Goal: Navigation & Orientation: Find specific page/section

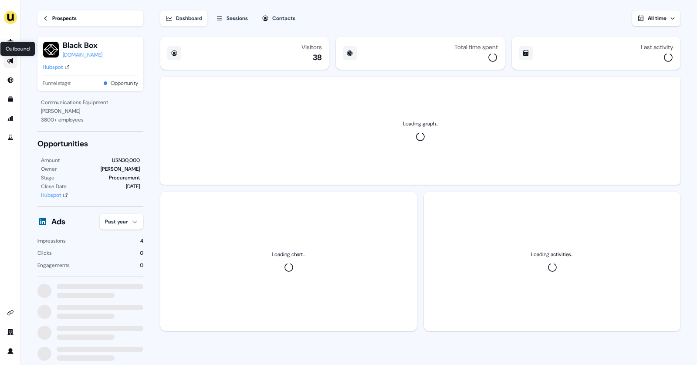
click at [10, 59] on icon "Go to outbound experience" at bounding box center [10, 60] width 7 height 7
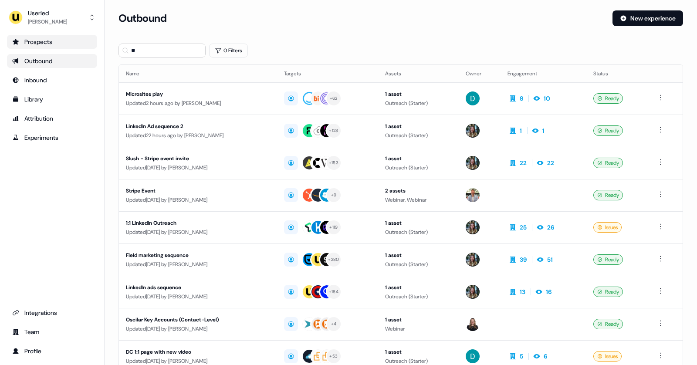
click at [24, 46] on div "Prospects" at bounding box center [52, 41] width 80 height 9
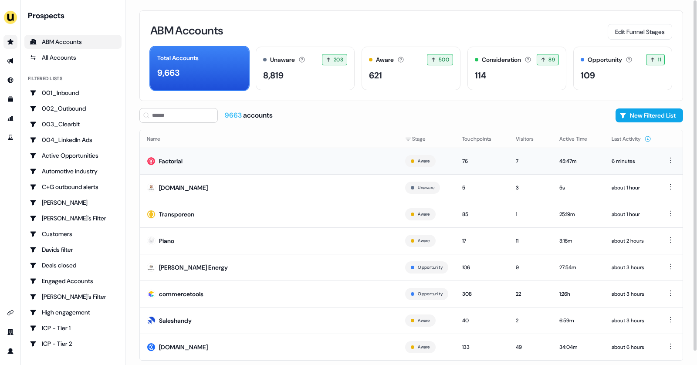
click at [207, 165] on td "Factorial" at bounding box center [269, 161] width 258 height 27
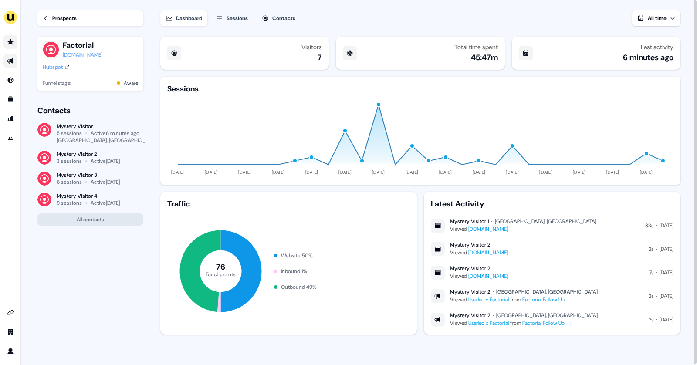
click at [7, 58] on link "Go to outbound experience" at bounding box center [10, 61] width 14 height 14
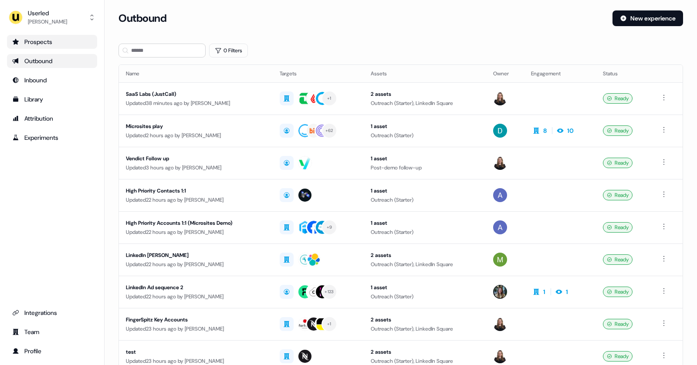
click at [15, 43] on icon "Go to prospects" at bounding box center [16, 42] width 6 height 6
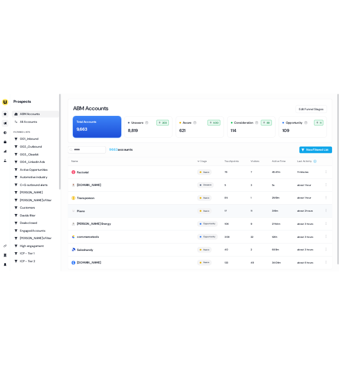
scroll to position [14, 0]
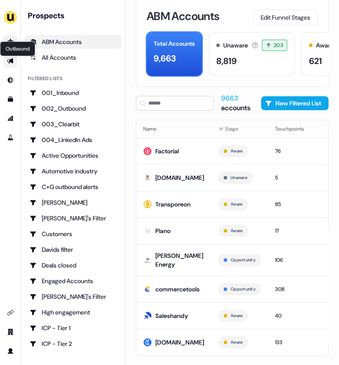
click at [7, 59] on icon "Go to outbound experience" at bounding box center [10, 60] width 7 height 7
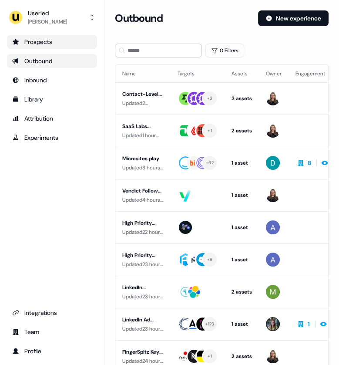
click at [38, 48] on link "Prospects" at bounding box center [52, 42] width 90 height 14
